Goal: Task Accomplishment & Management: Manage account settings

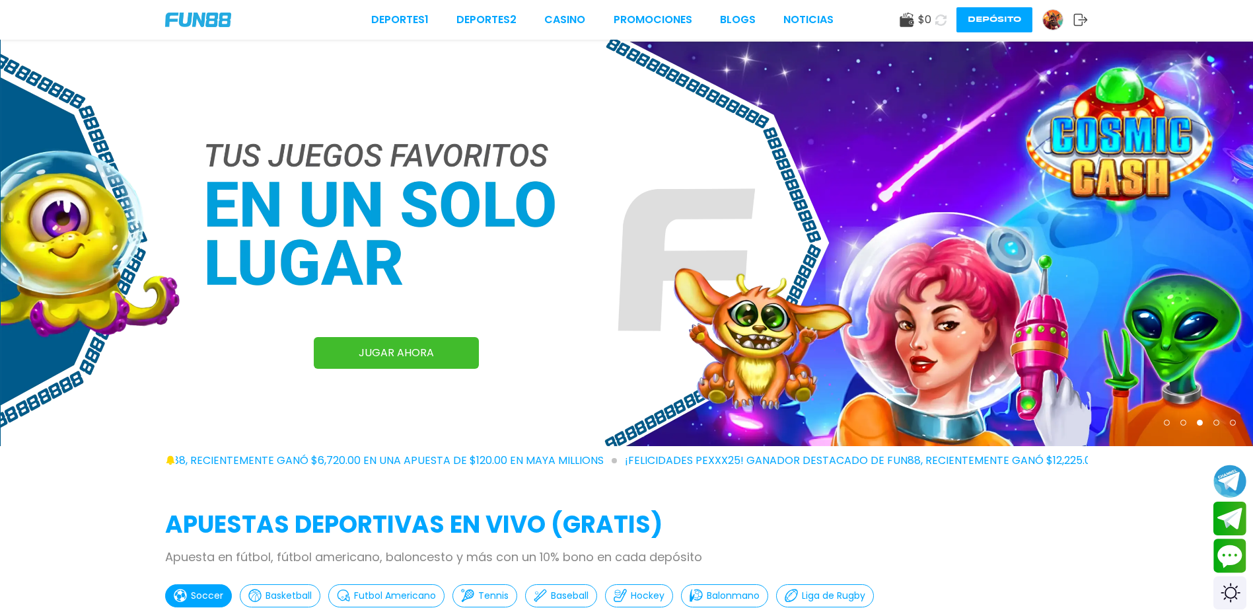
click at [1048, 22] on img at bounding box center [1053, 20] width 20 height 20
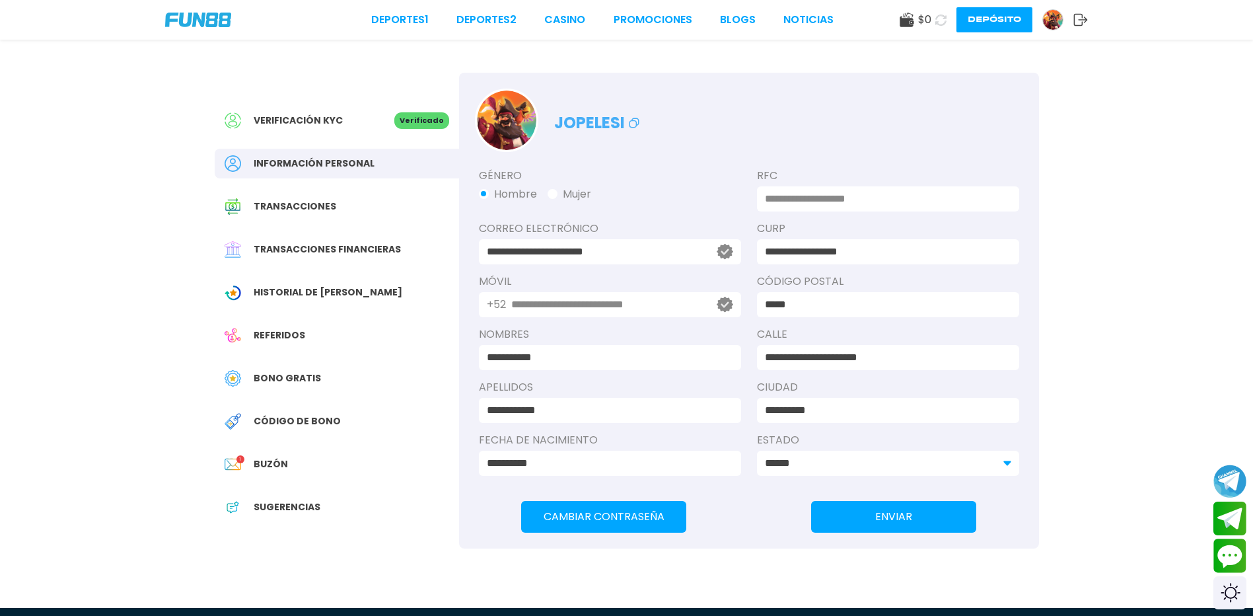
click at [300, 385] on span "Bono Gratis" at bounding box center [287, 378] width 67 height 14
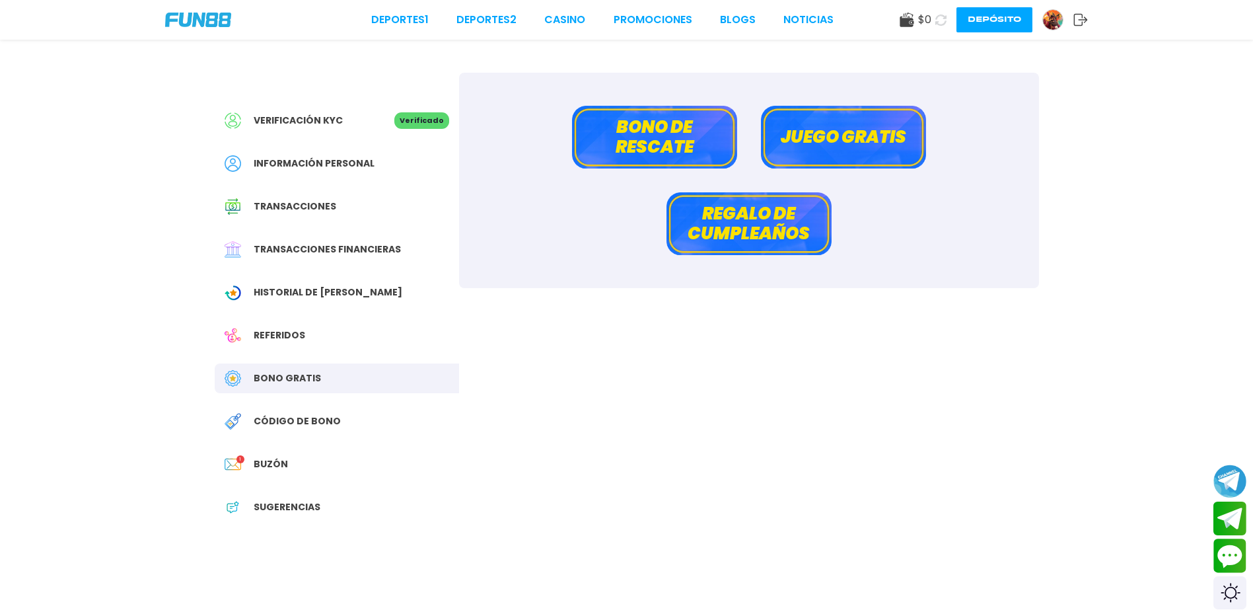
click at [688, 143] on button "Bono de rescate" at bounding box center [654, 137] width 165 height 63
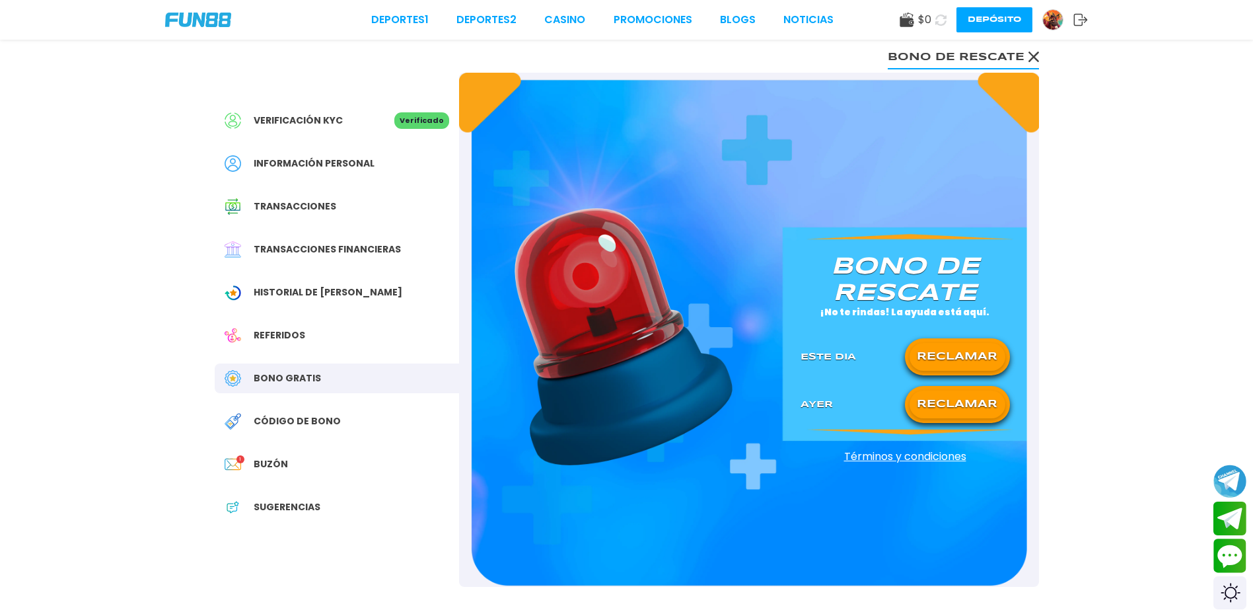
click at [952, 418] on button "RECLAMAR" at bounding box center [958, 405] width 96 height 28
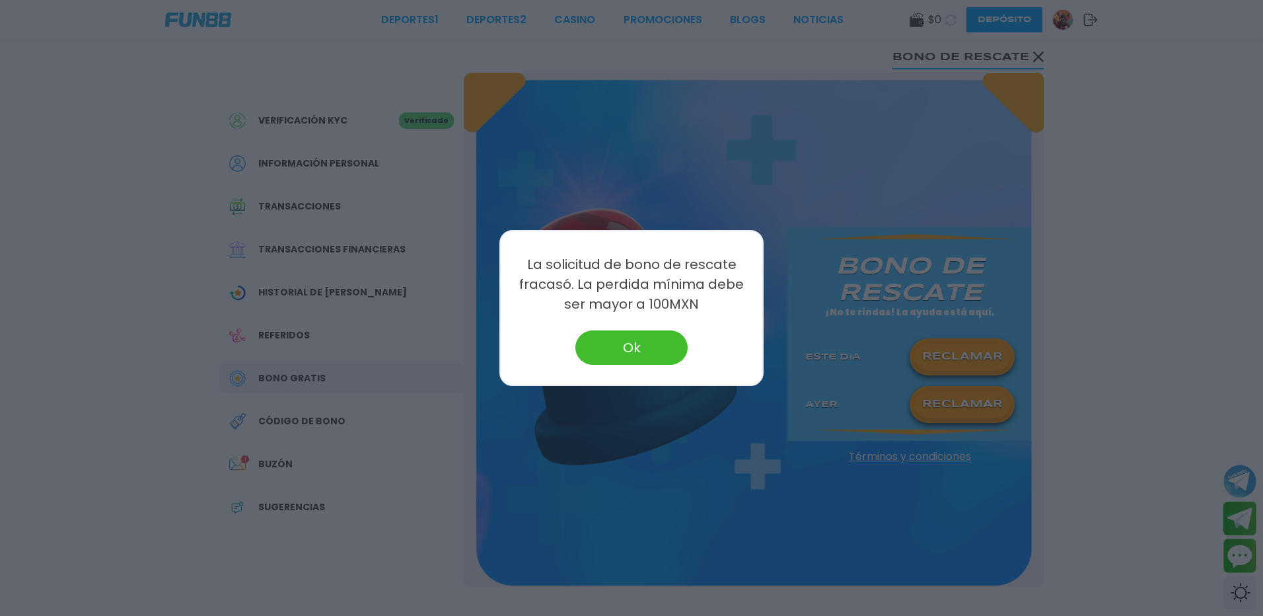
click at [652, 336] on button "Ok" at bounding box center [632, 347] width 112 height 34
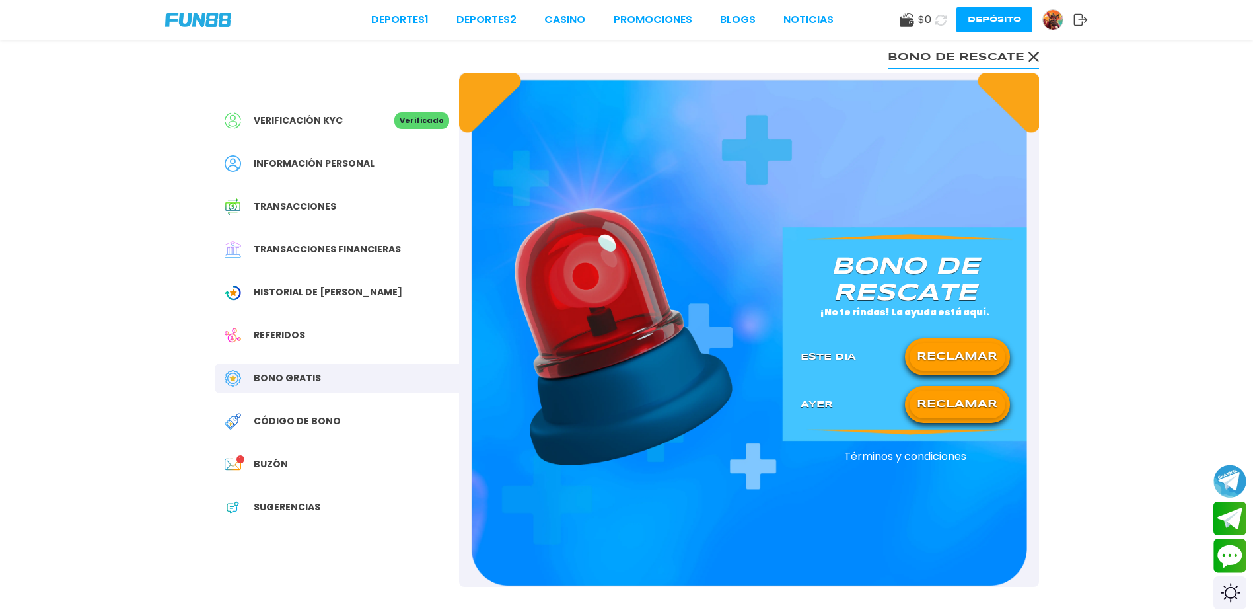
click at [1029, 57] on icon at bounding box center [1034, 57] width 11 height 11
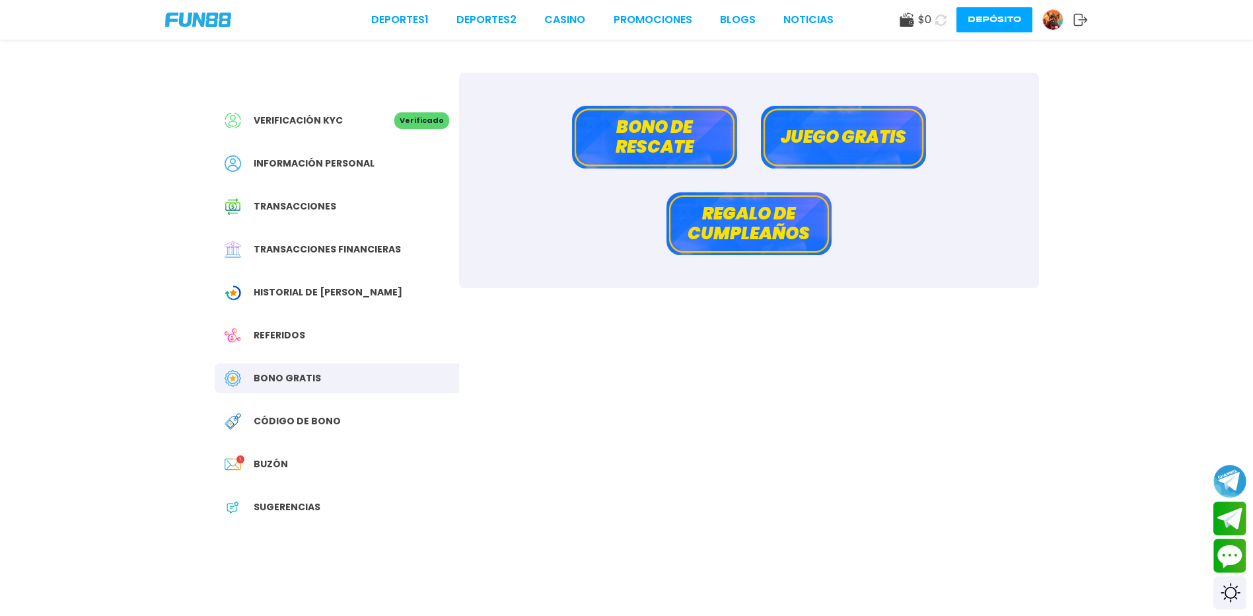
click at [813, 141] on button "Juego gratis" at bounding box center [843, 137] width 165 height 63
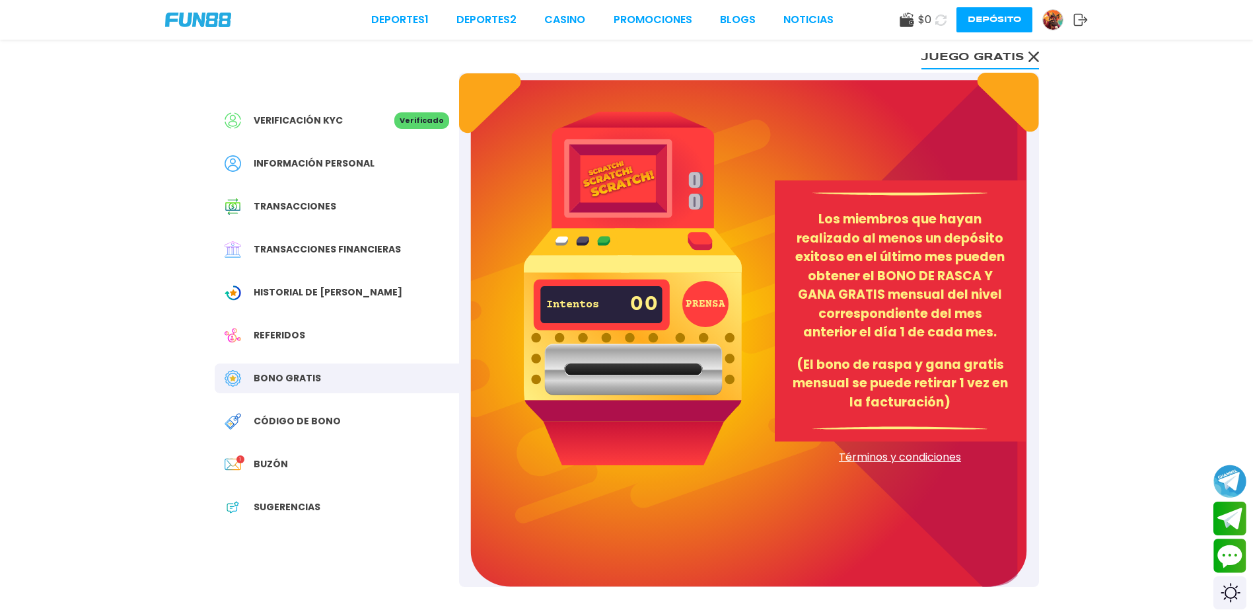
click at [707, 308] on button "PRENSA" at bounding box center [706, 304] width 46 height 46
click at [1036, 62] on button "Juego gratis" at bounding box center [981, 56] width 118 height 26
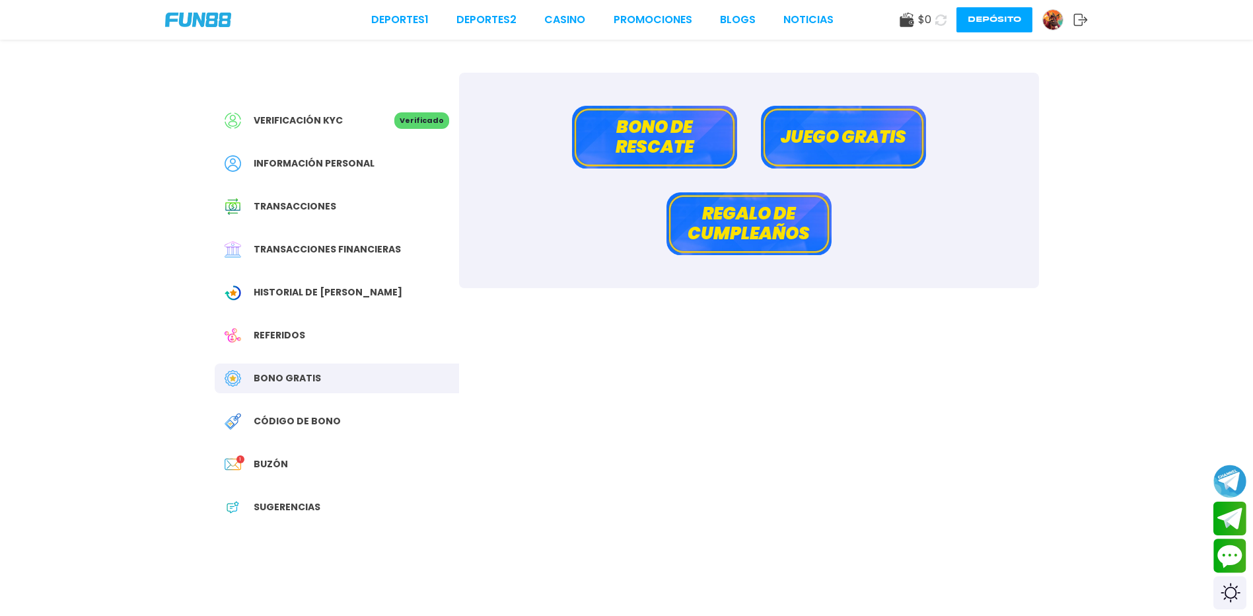
click at [770, 222] on button "Regalo de cumpleaños" at bounding box center [749, 223] width 165 height 63
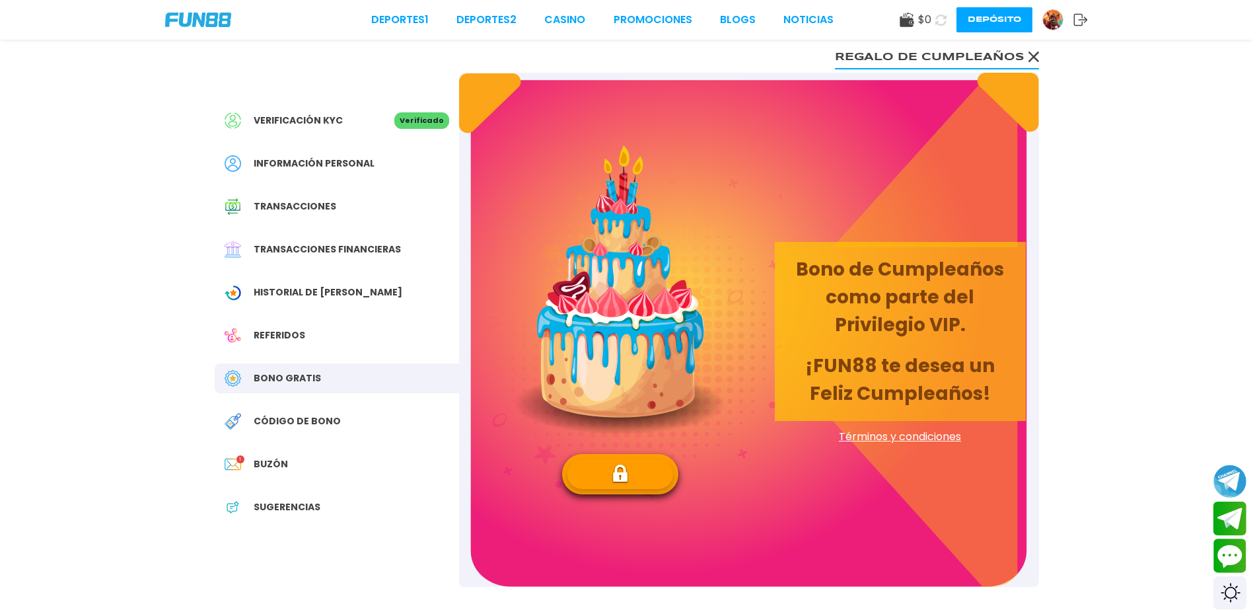
click at [602, 478] on button at bounding box center [621, 474] width 106 height 30
click at [1060, 21] on img at bounding box center [1053, 20] width 20 height 20
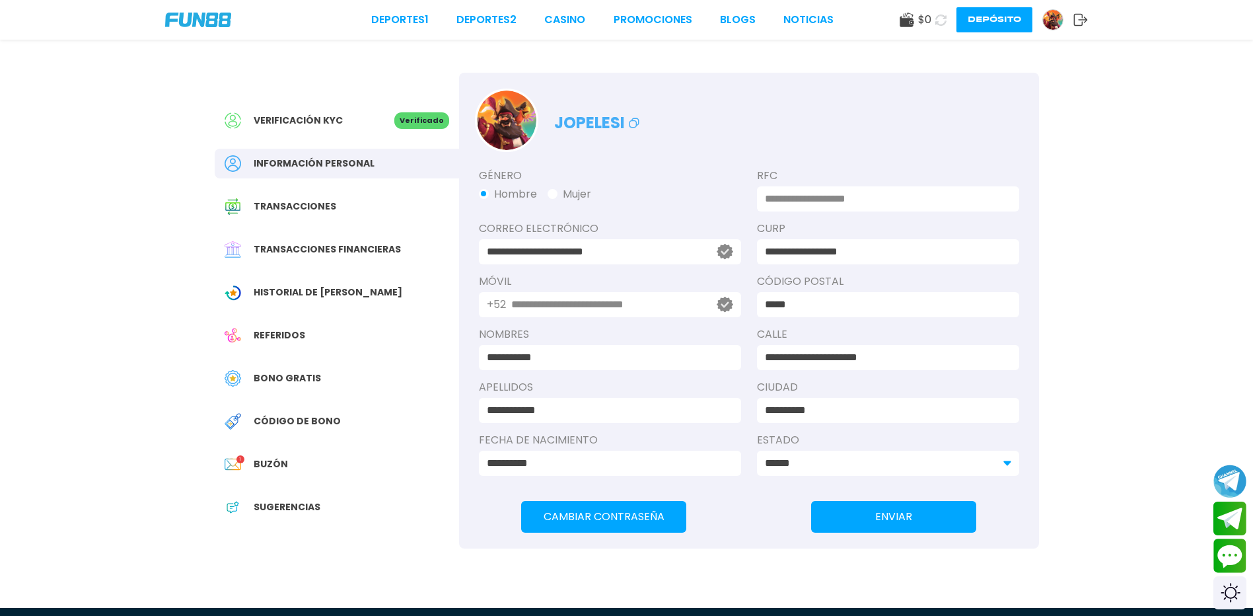
click at [1076, 13] on icon at bounding box center [1081, 19] width 15 height 13
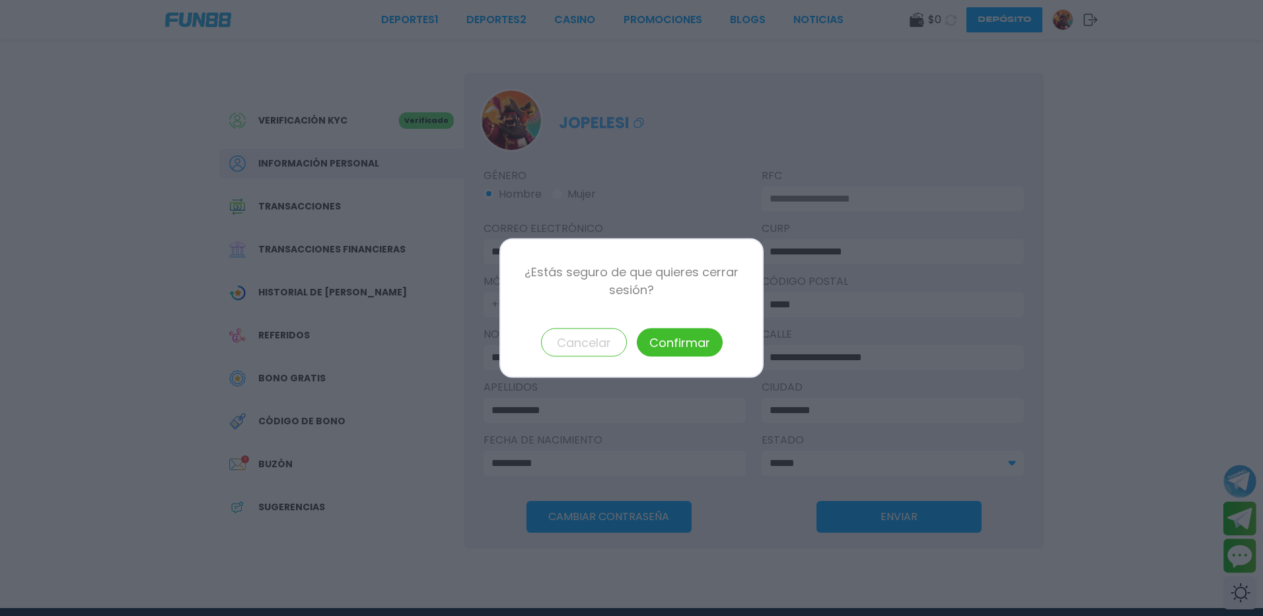
click at [647, 342] on button "Confirmar" at bounding box center [680, 342] width 86 height 28
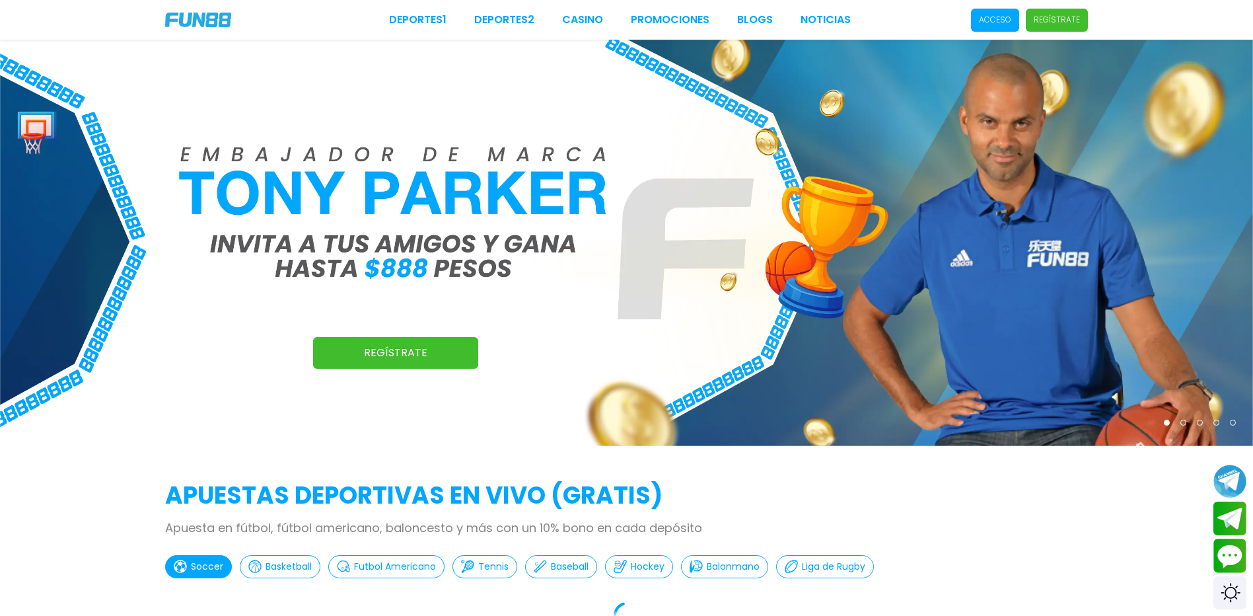
drag, startPoint x: 966, startPoint y: 26, endPoint x: 948, endPoint y: 29, distance: 18.8
click at [971, 25] on span "Acceso" at bounding box center [995, 20] width 48 height 23
click at [987, 26] on p "Acceso" at bounding box center [995, 20] width 32 height 12
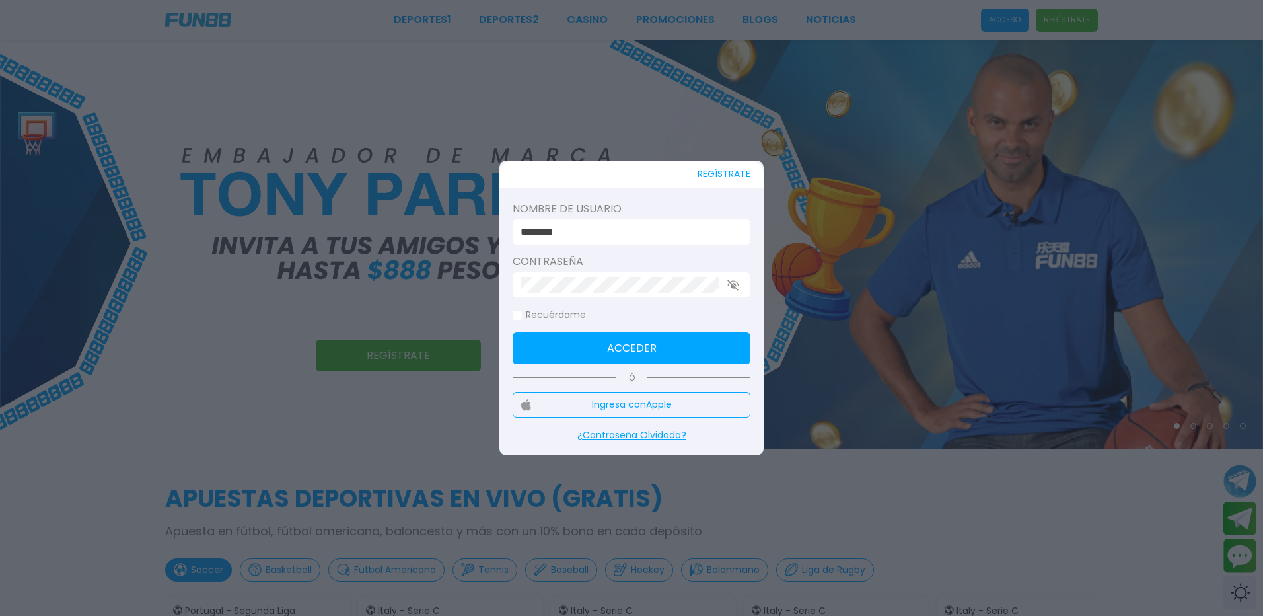
click at [640, 227] on input "********" at bounding box center [628, 232] width 214 height 16
type input "**********"
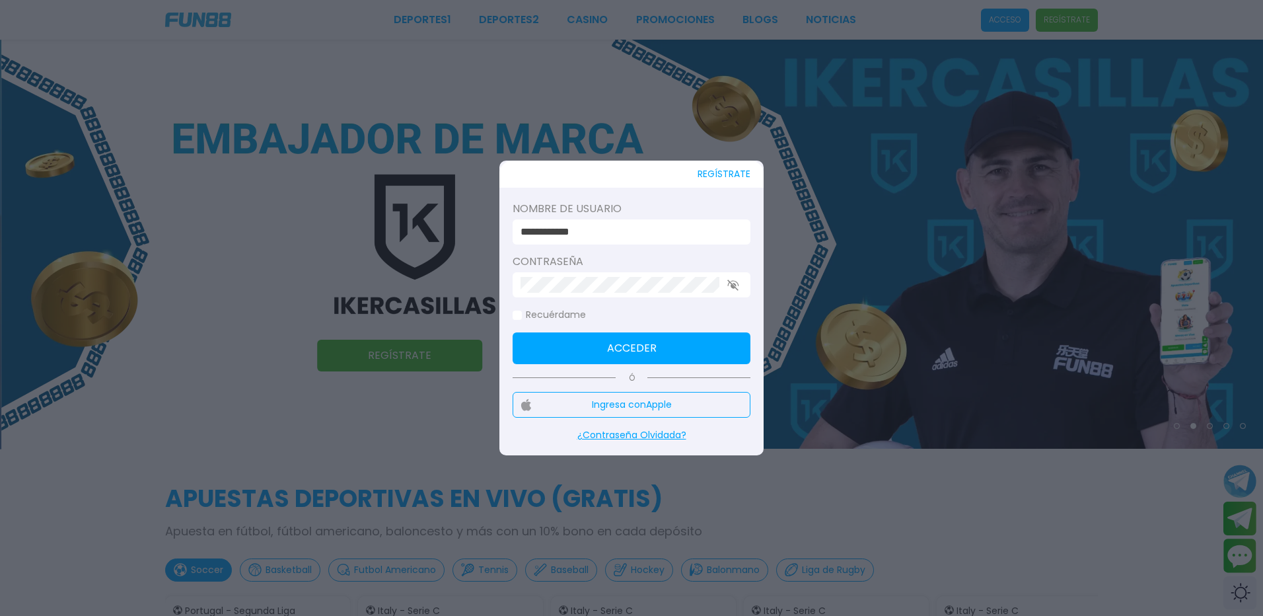
click at [597, 344] on button "Acceder" at bounding box center [632, 348] width 238 height 32
